Goal: Navigation & Orientation: Find specific page/section

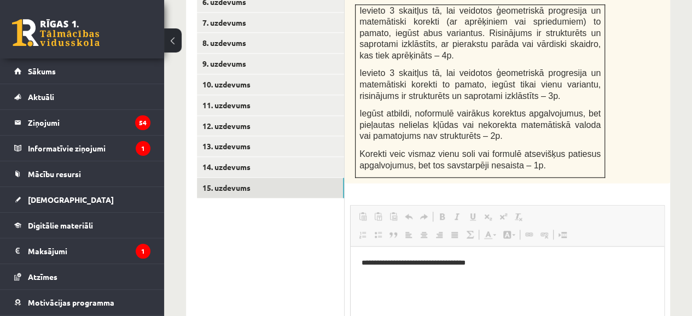
scroll to position [627, 0]
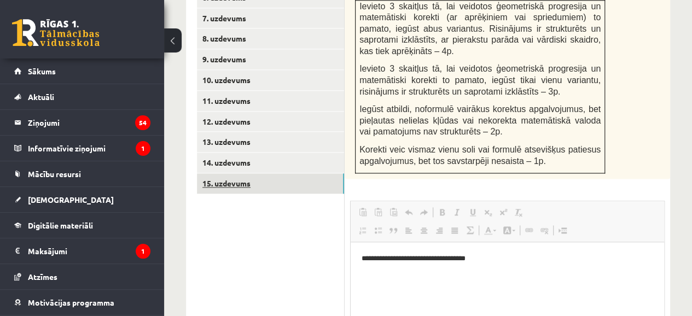
click at [282, 173] on link "15. uzdevums" at bounding box center [270, 183] width 147 height 20
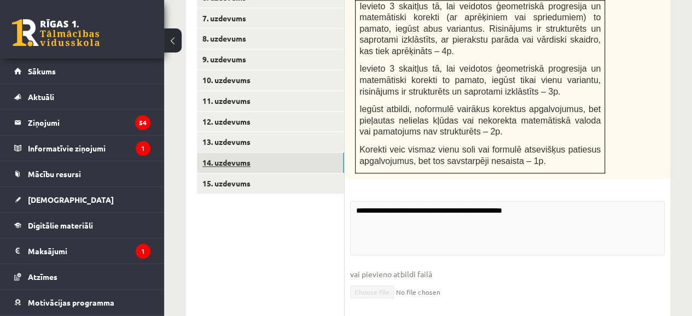
click at [229, 153] on link "14. uzdevums" at bounding box center [270, 163] width 147 height 20
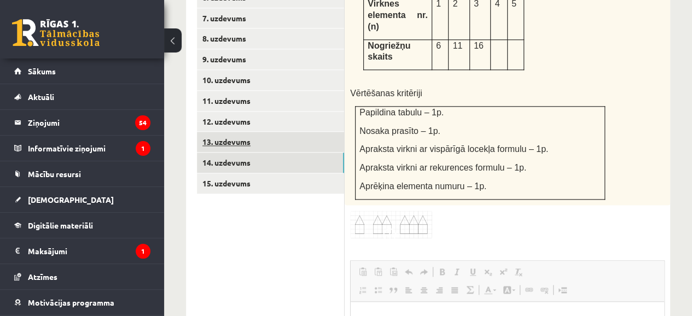
scroll to position [0, 0]
click at [227, 132] on link "13. uzdevums" at bounding box center [270, 142] width 147 height 20
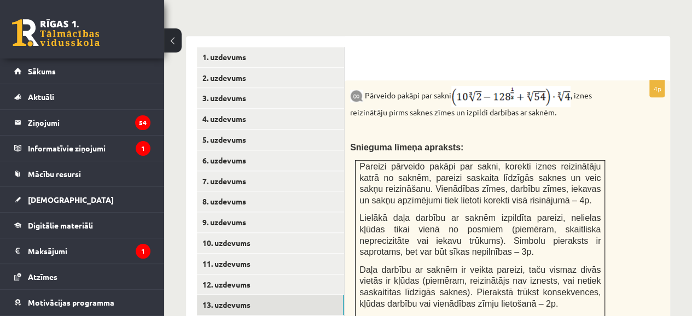
scroll to position [468, 0]
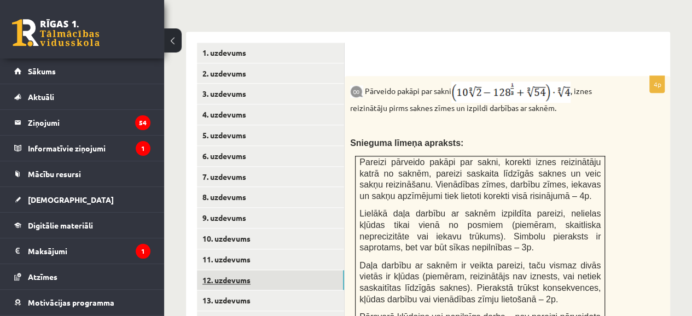
click at [215, 270] on link "12. uzdevums" at bounding box center [270, 280] width 147 height 20
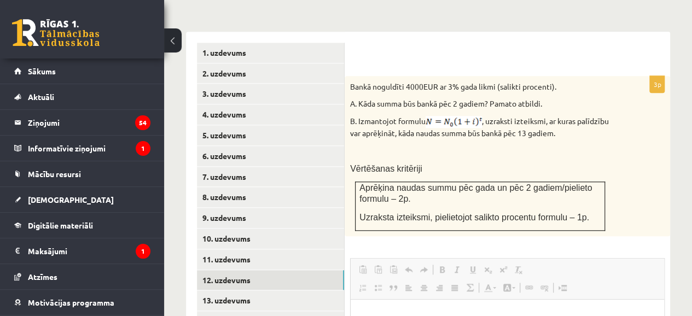
scroll to position [0, 0]
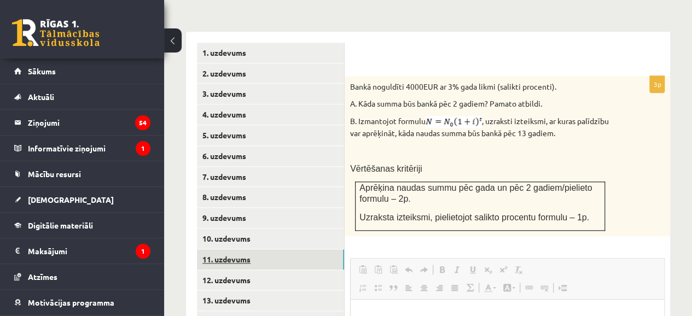
click at [253, 250] on link "11. uzdevums" at bounding box center [270, 260] width 147 height 20
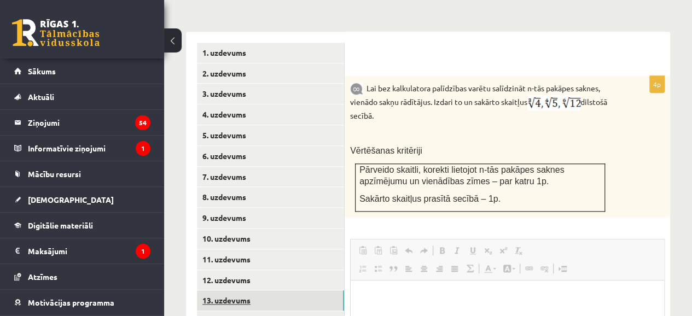
click at [225, 291] on link "13. uzdevums" at bounding box center [270, 301] width 147 height 20
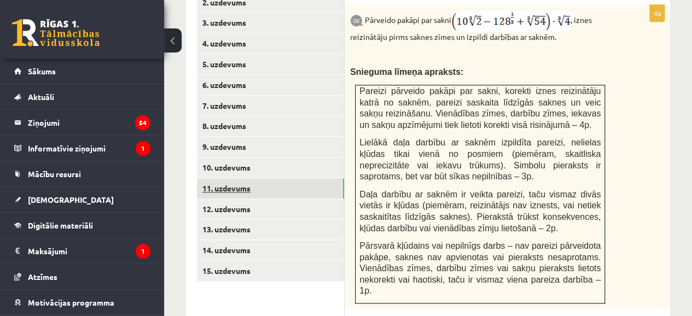
click at [225, 178] on link "11. uzdevums" at bounding box center [270, 188] width 147 height 20
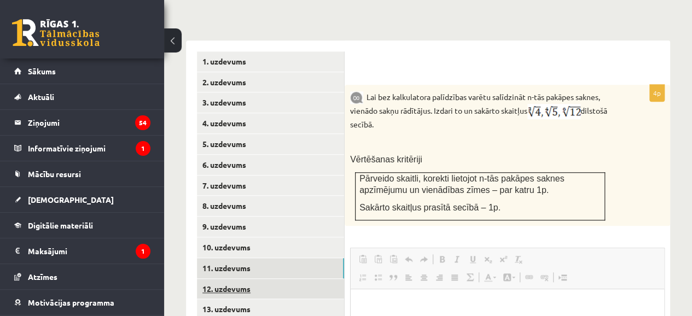
scroll to position [471, 0]
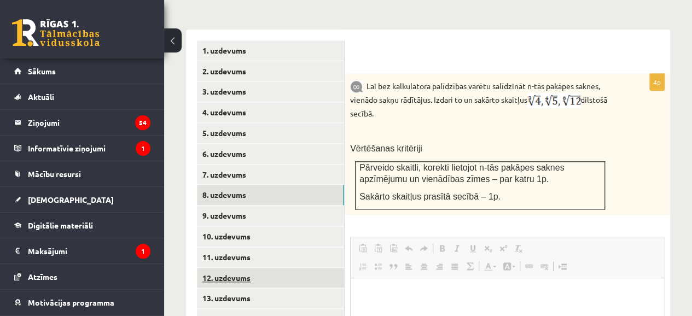
click at [344, 185] on link "8. uzdevums" at bounding box center [270, 195] width 147 height 20
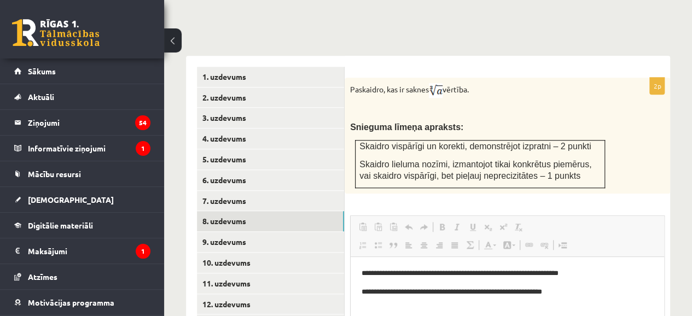
scroll to position [439, 0]
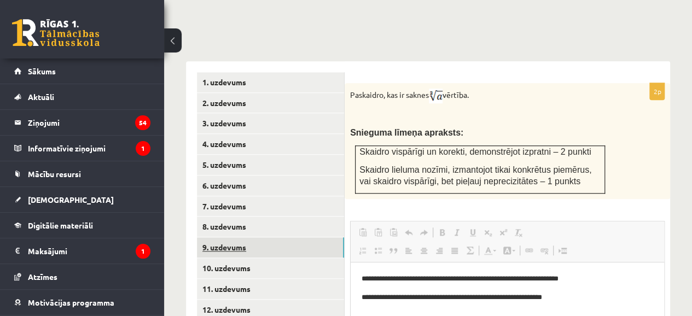
click at [219, 238] on link "9. uzdevums" at bounding box center [270, 248] width 147 height 20
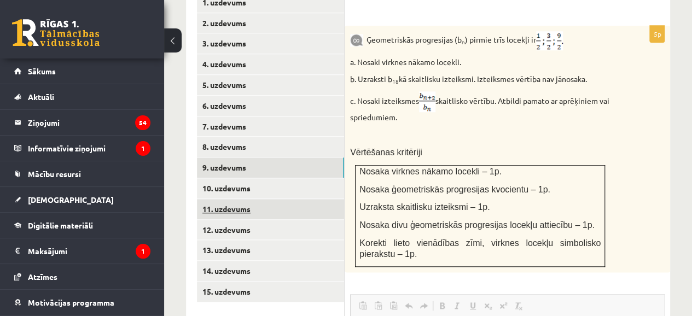
scroll to position [518, 0]
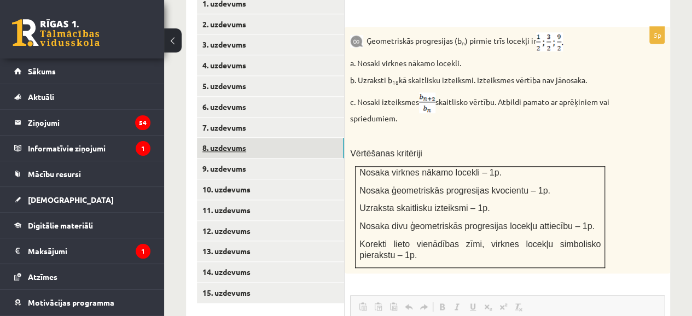
click at [213, 138] on link "8. uzdevums" at bounding box center [270, 148] width 147 height 20
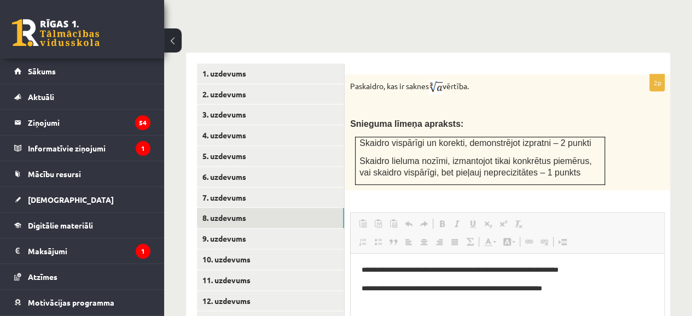
scroll to position [452, 0]
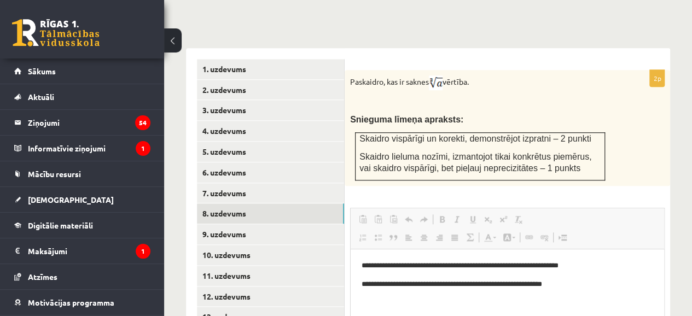
click at [393, 169] on div "**********" at bounding box center [508, 315] width 326 height 491
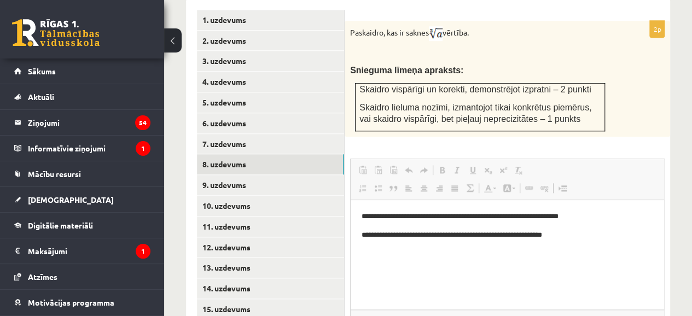
scroll to position [501, 0]
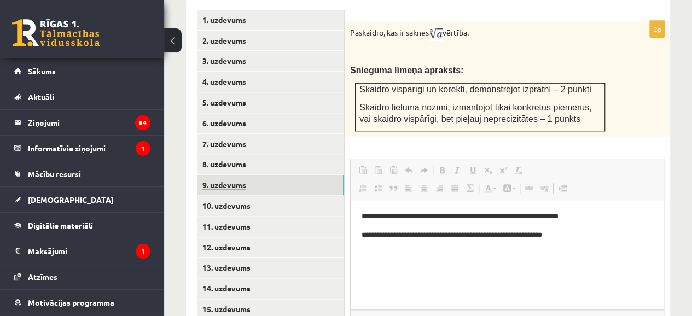
click at [208, 175] on link "9. uzdevums" at bounding box center [270, 185] width 147 height 20
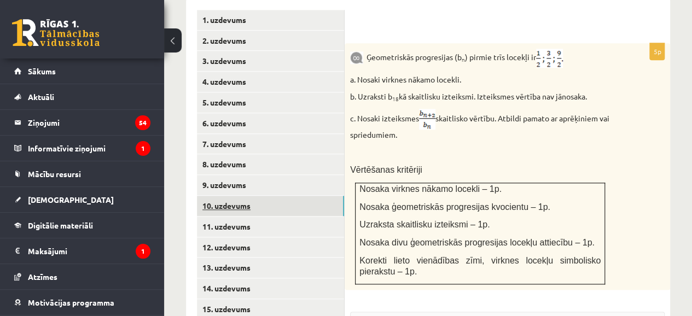
click at [229, 196] on link "10. uzdevums" at bounding box center [270, 206] width 147 height 20
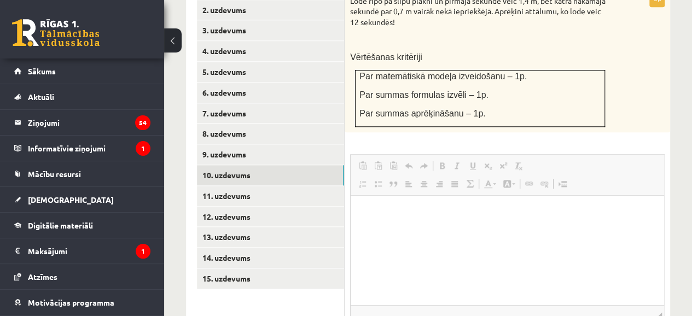
scroll to position [535, 0]
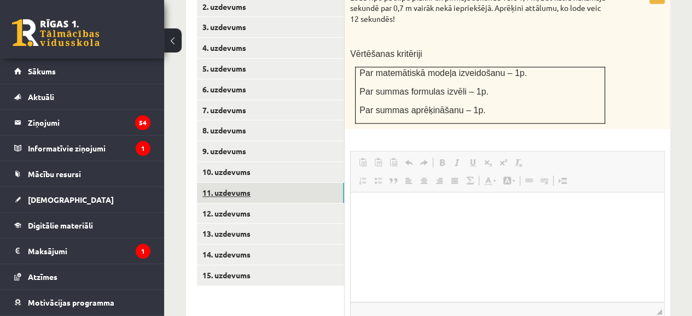
click at [256, 183] on link "11. uzdevums" at bounding box center [270, 193] width 147 height 20
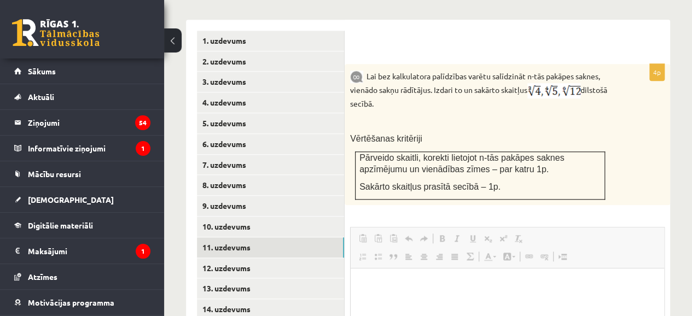
scroll to position [481, 0]
click at [228, 175] on link "8. uzdevums" at bounding box center [270, 185] width 147 height 20
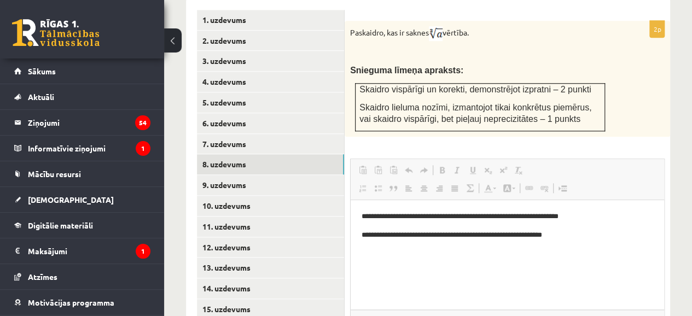
scroll to position [510, 0]
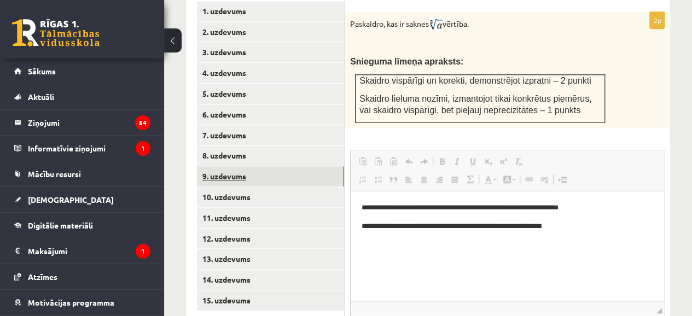
click at [232, 166] on link "9. uzdevums" at bounding box center [270, 176] width 147 height 20
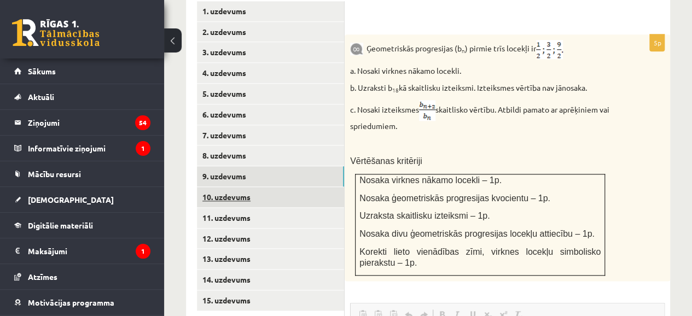
scroll to position [0, 0]
click at [227, 187] on link "10. uzdevums" at bounding box center [270, 197] width 147 height 20
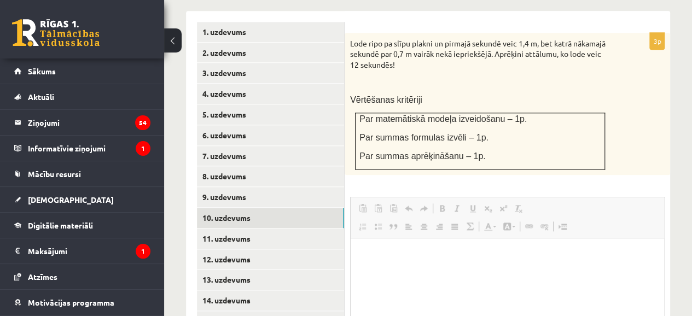
scroll to position [490, 0]
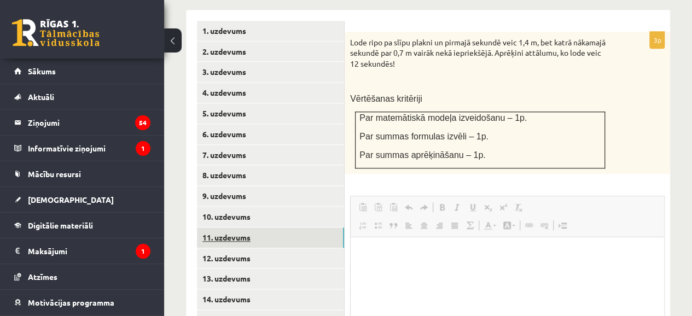
click at [228, 228] on link "11. uzdevums" at bounding box center [270, 238] width 147 height 20
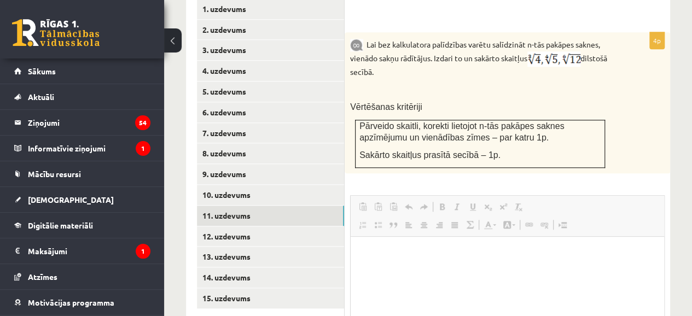
scroll to position [514, 0]
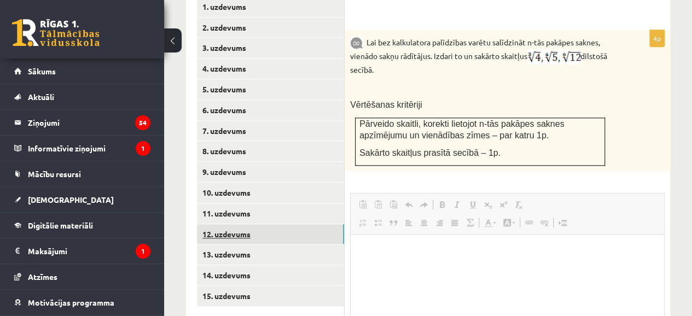
click at [238, 224] on link "12. uzdevums" at bounding box center [270, 234] width 147 height 20
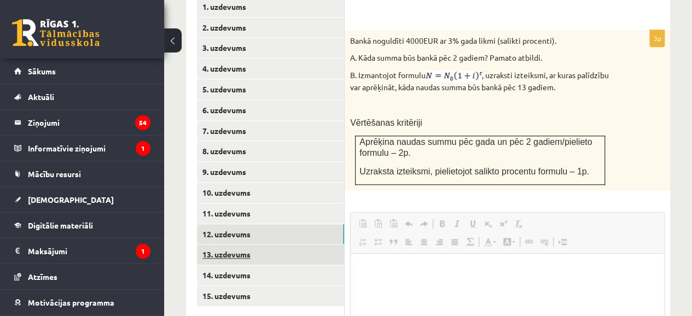
scroll to position [0, 0]
click at [240, 245] on link "13. uzdevums" at bounding box center [270, 255] width 147 height 20
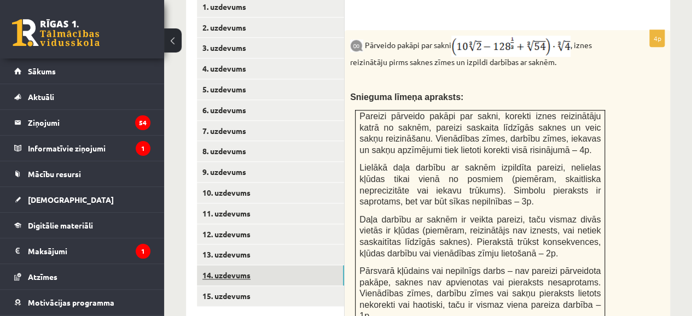
click at [238, 265] on link "14. uzdevums" at bounding box center [270, 275] width 147 height 20
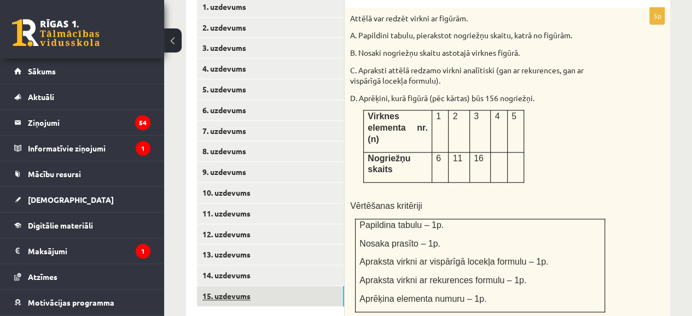
click at [228, 286] on link "15. uzdevums" at bounding box center [270, 296] width 147 height 20
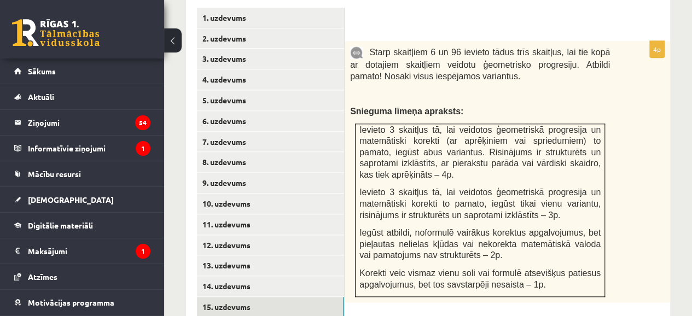
scroll to position [506, 0]
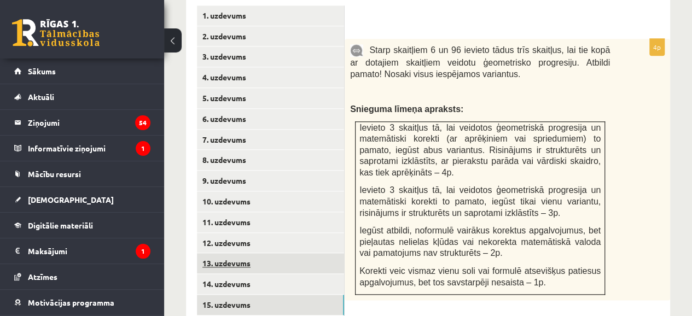
click at [219, 253] on link "13. uzdevums" at bounding box center [270, 263] width 147 height 20
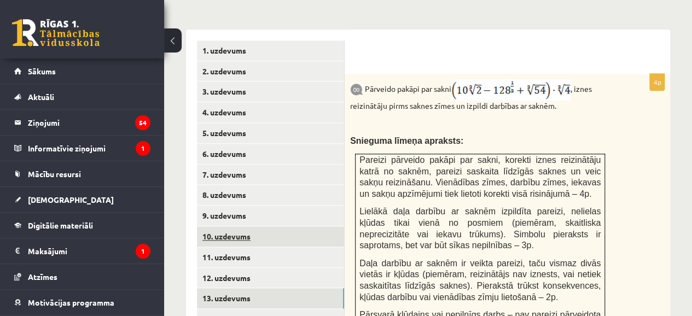
scroll to position [464, 0]
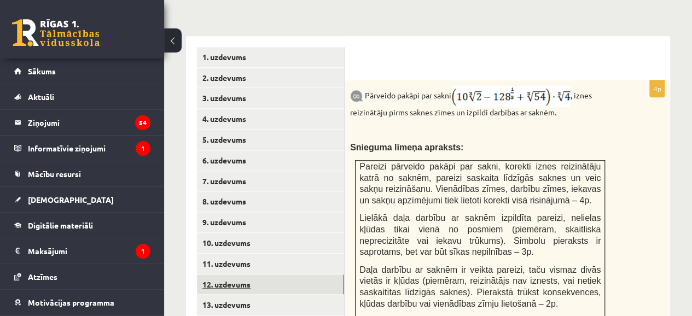
click at [216, 275] on link "12. uzdevums" at bounding box center [270, 285] width 147 height 20
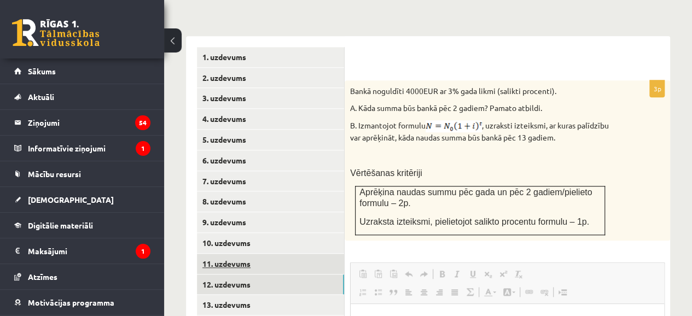
scroll to position [0, 0]
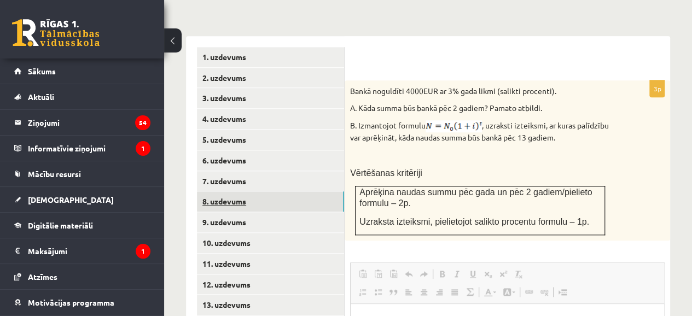
click at [211, 192] on link "8. uzdevums" at bounding box center [270, 202] width 147 height 20
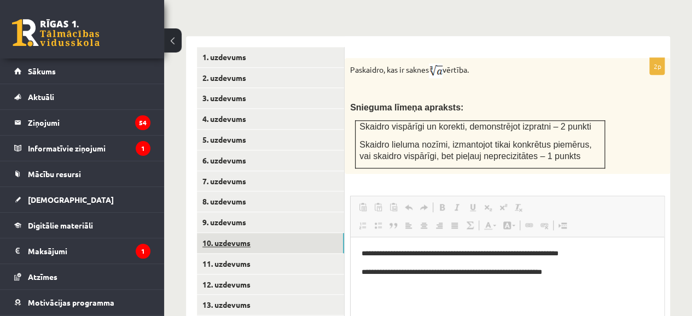
click at [229, 233] on link "10. uzdevums" at bounding box center [270, 243] width 147 height 20
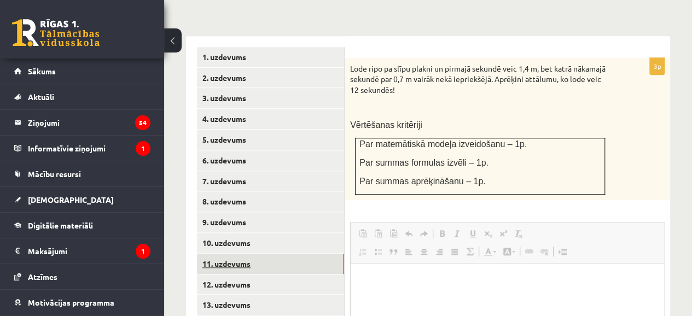
click at [240, 254] on link "11. uzdevums" at bounding box center [270, 264] width 147 height 20
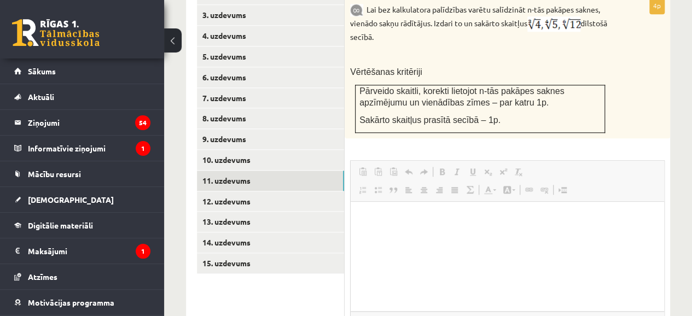
scroll to position [549, 0]
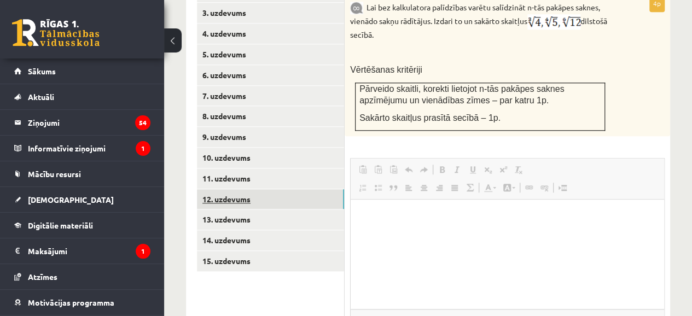
click at [217, 189] on link "12. uzdevums" at bounding box center [270, 199] width 147 height 20
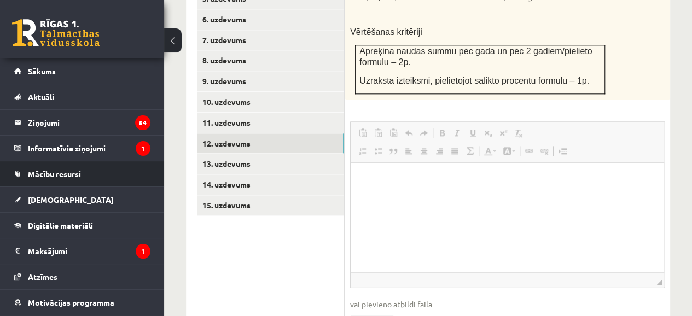
scroll to position [607, 0]
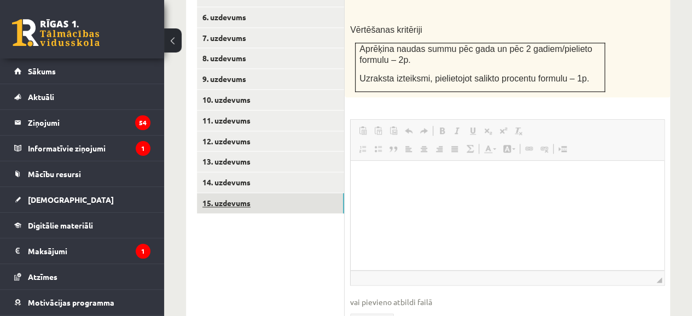
click at [213, 193] on link "15. uzdevums" at bounding box center [270, 203] width 147 height 20
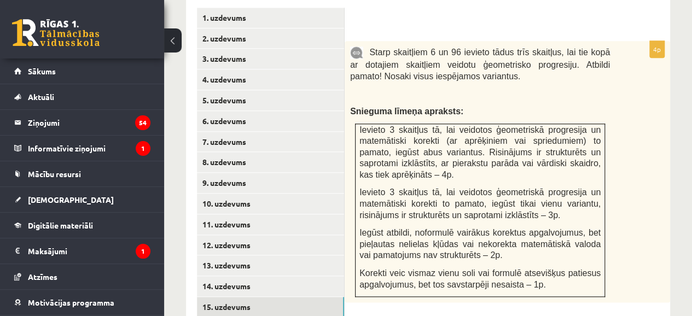
scroll to position [546, 0]
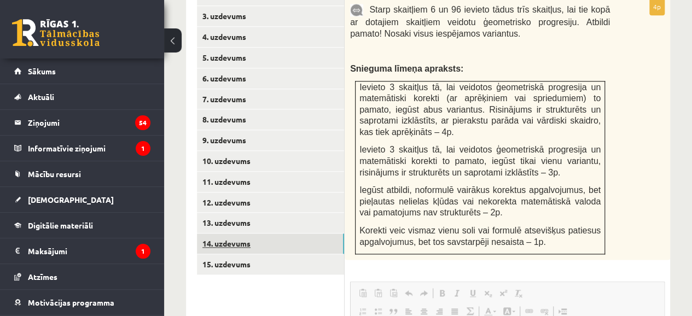
click at [229, 234] on link "14. uzdevums" at bounding box center [270, 244] width 147 height 20
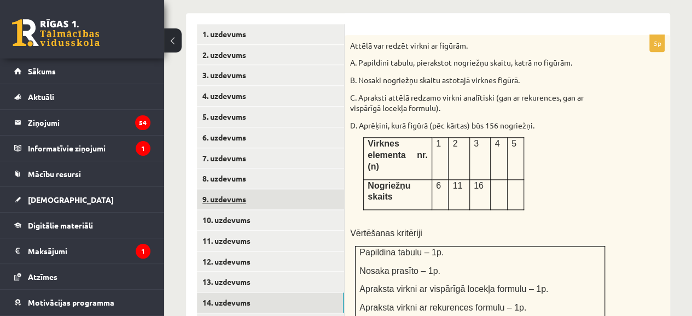
scroll to position [486, 0]
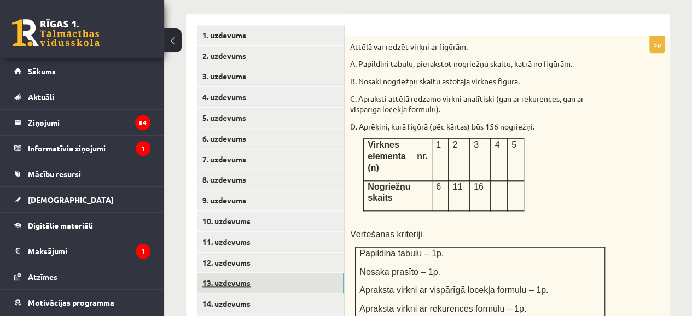
click at [241, 273] on link "13. uzdevums" at bounding box center [270, 283] width 147 height 20
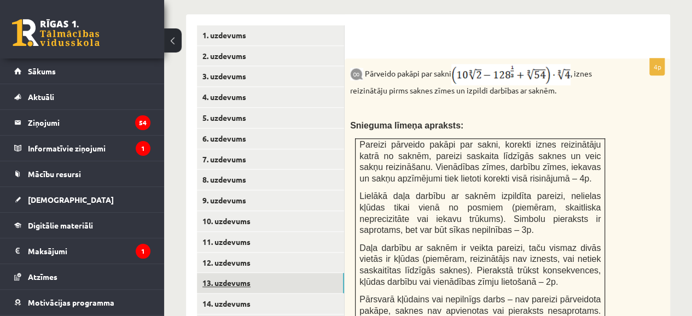
scroll to position [0, 0]
click at [241, 170] on link "8. uzdevums" at bounding box center [270, 180] width 147 height 20
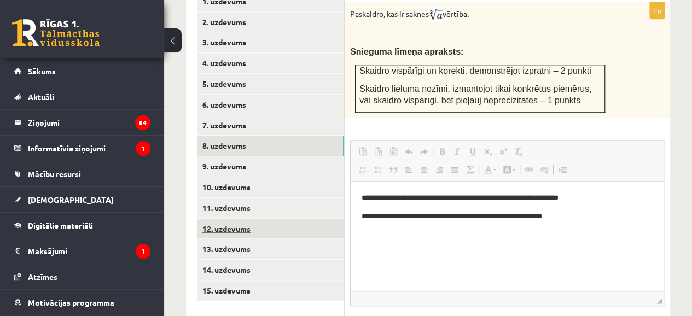
scroll to position [582, 0]
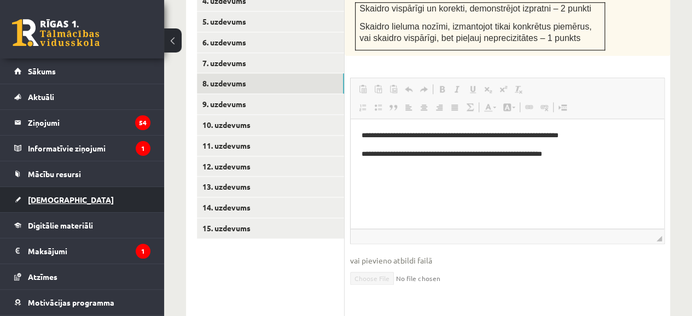
click at [54, 199] on span "[DEMOGRAPHIC_DATA]" at bounding box center [71, 200] width 86 height 10
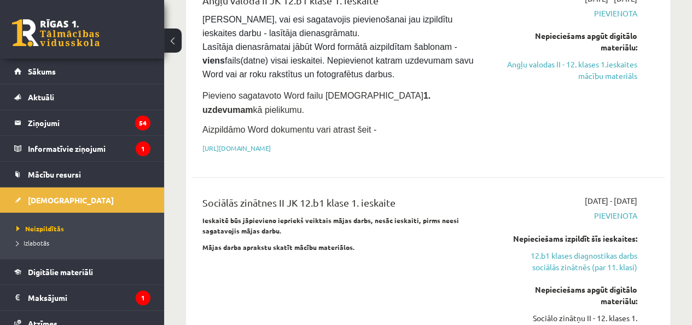
scroll to position [809, 0]
